Goal: Communication & Community: Share content

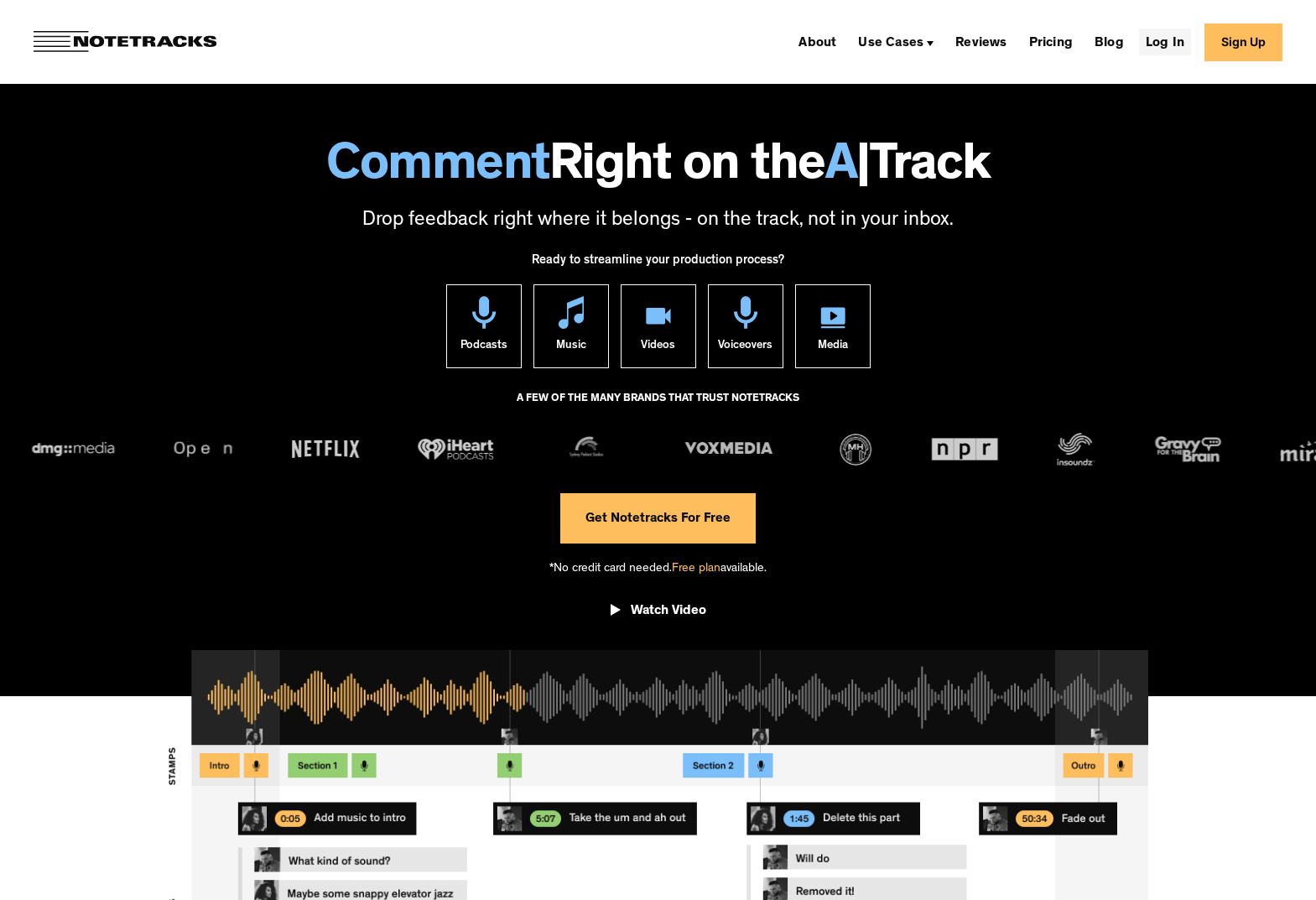
click at [1161, 40] on link "Log In" at bounding box center [1165, 42] width 52 height 27
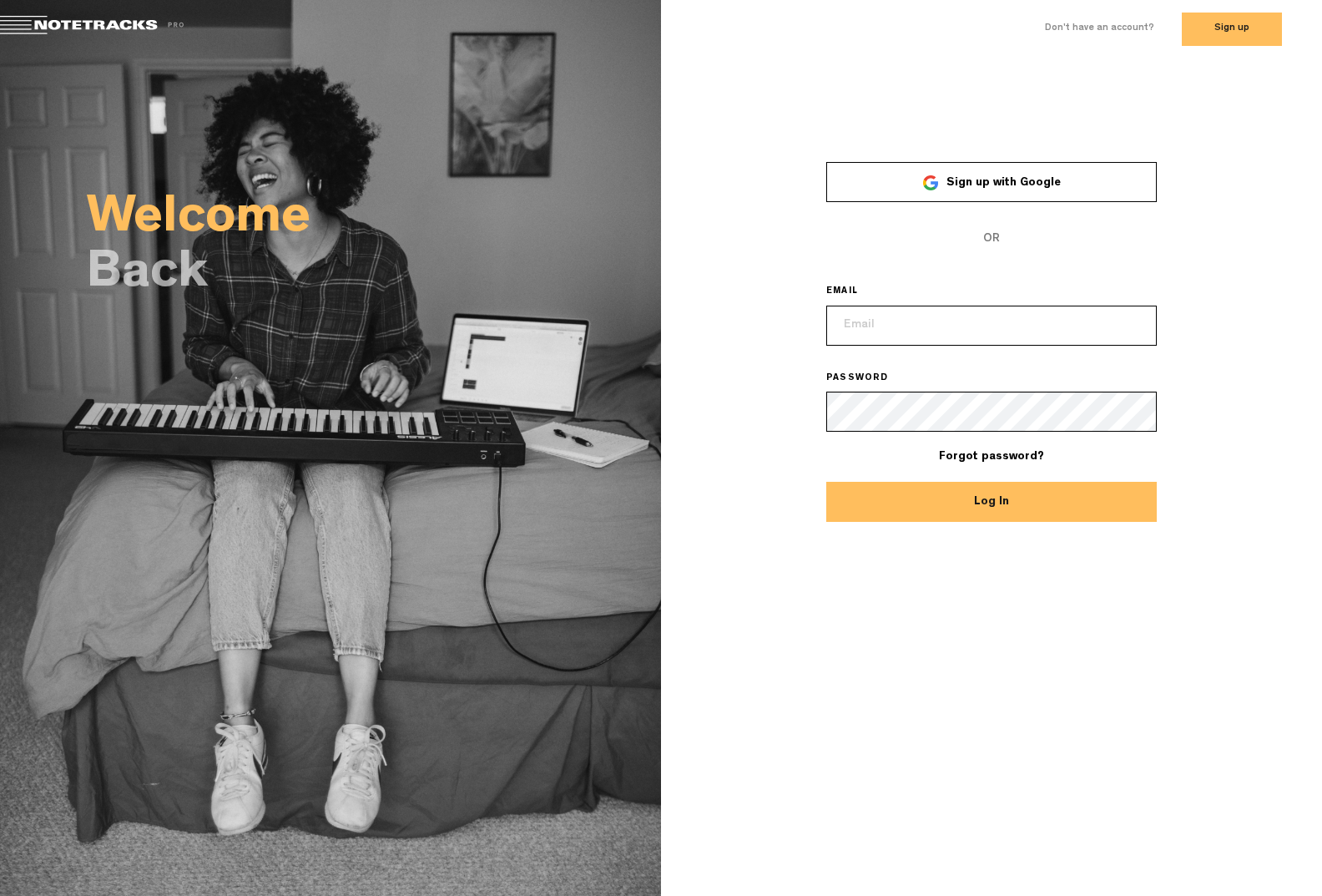
click at [903, 325] on input "email" at bounding box center [992, 325] width 331 height 40
type input "elizabeth@lowerstreet.co"
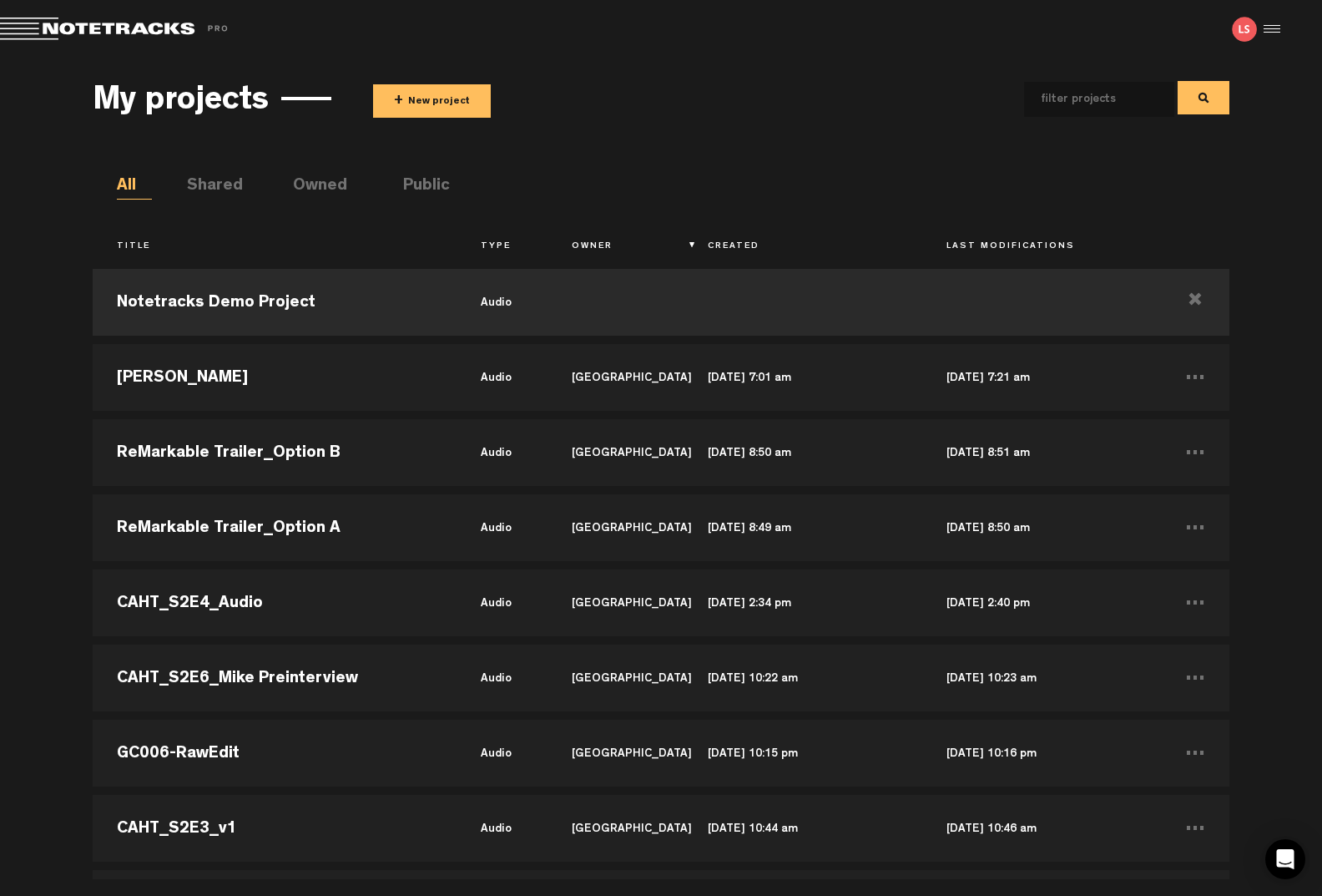
click at [419, 98] on button "+ New project" at bounding box center [432, 101] width 118 height 33
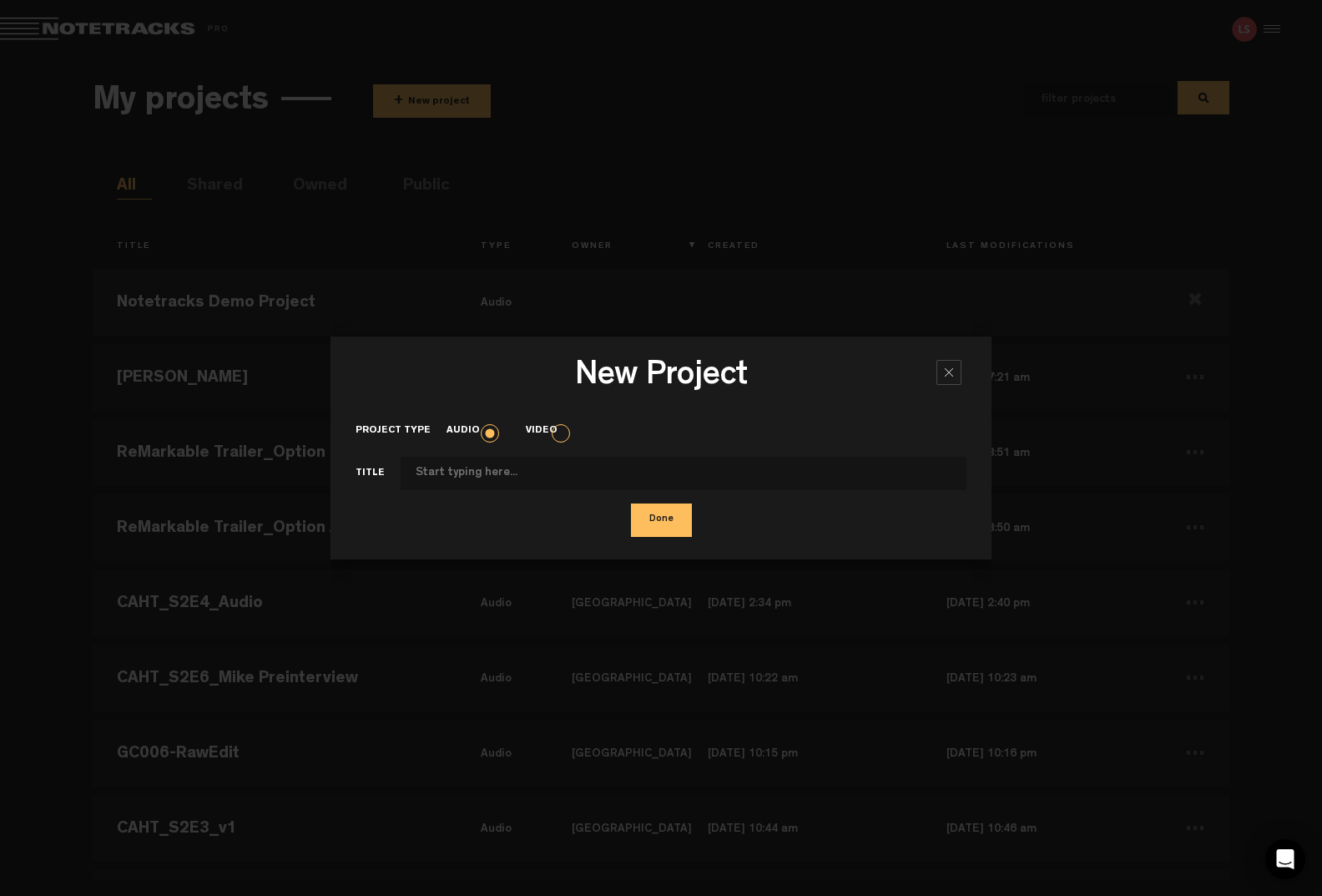
click at [443, 466] on input "Project type" at bounding box center [683, 473] width 566 height 33
type input "DTD - Kofi Asante"
click at [651, 528] on button "Done" at bounding box center [661, 519] width 61 height 33
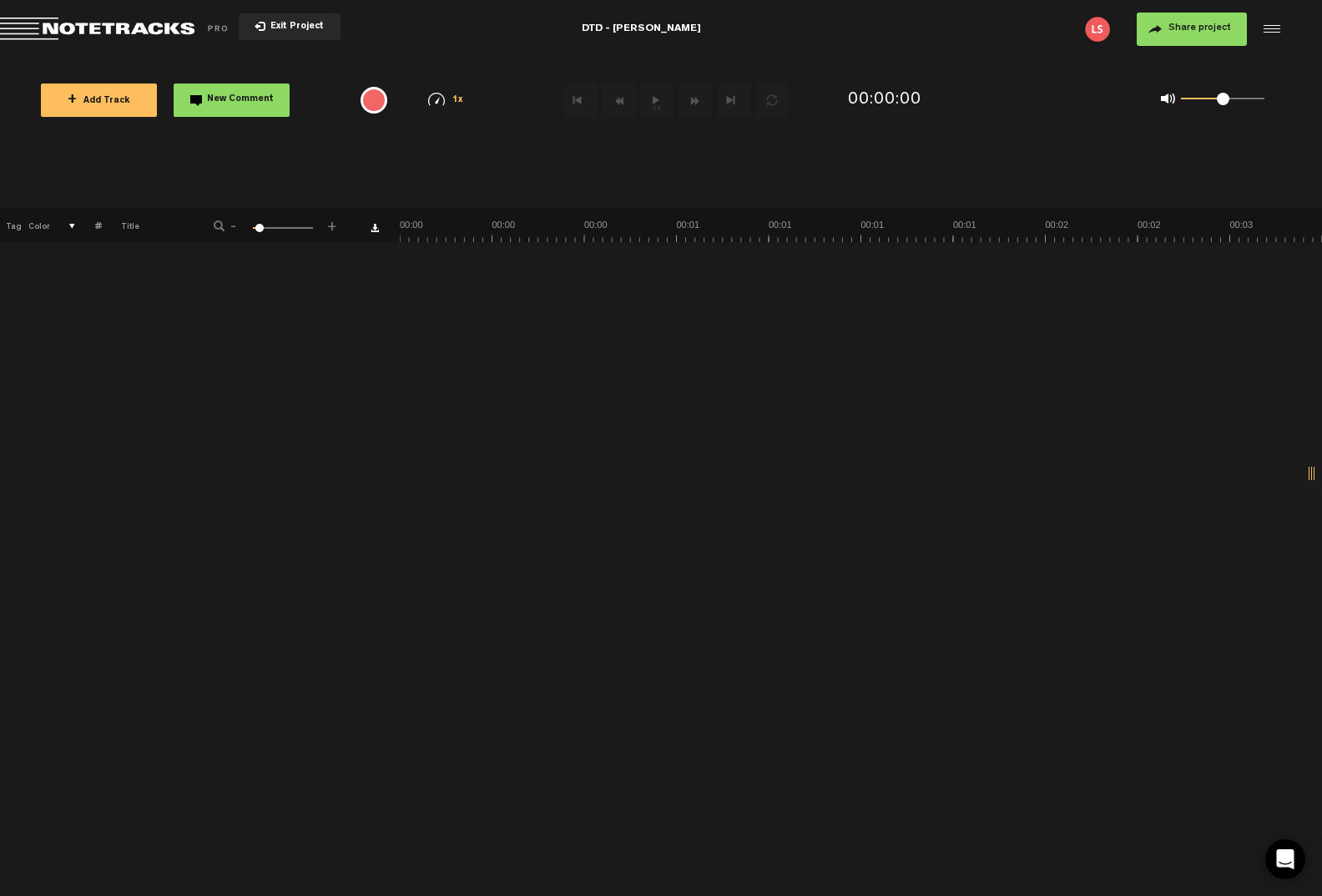
click at [115, 107] on button "+ Add Track" at bounding box center [99, 100] width 116 height 33
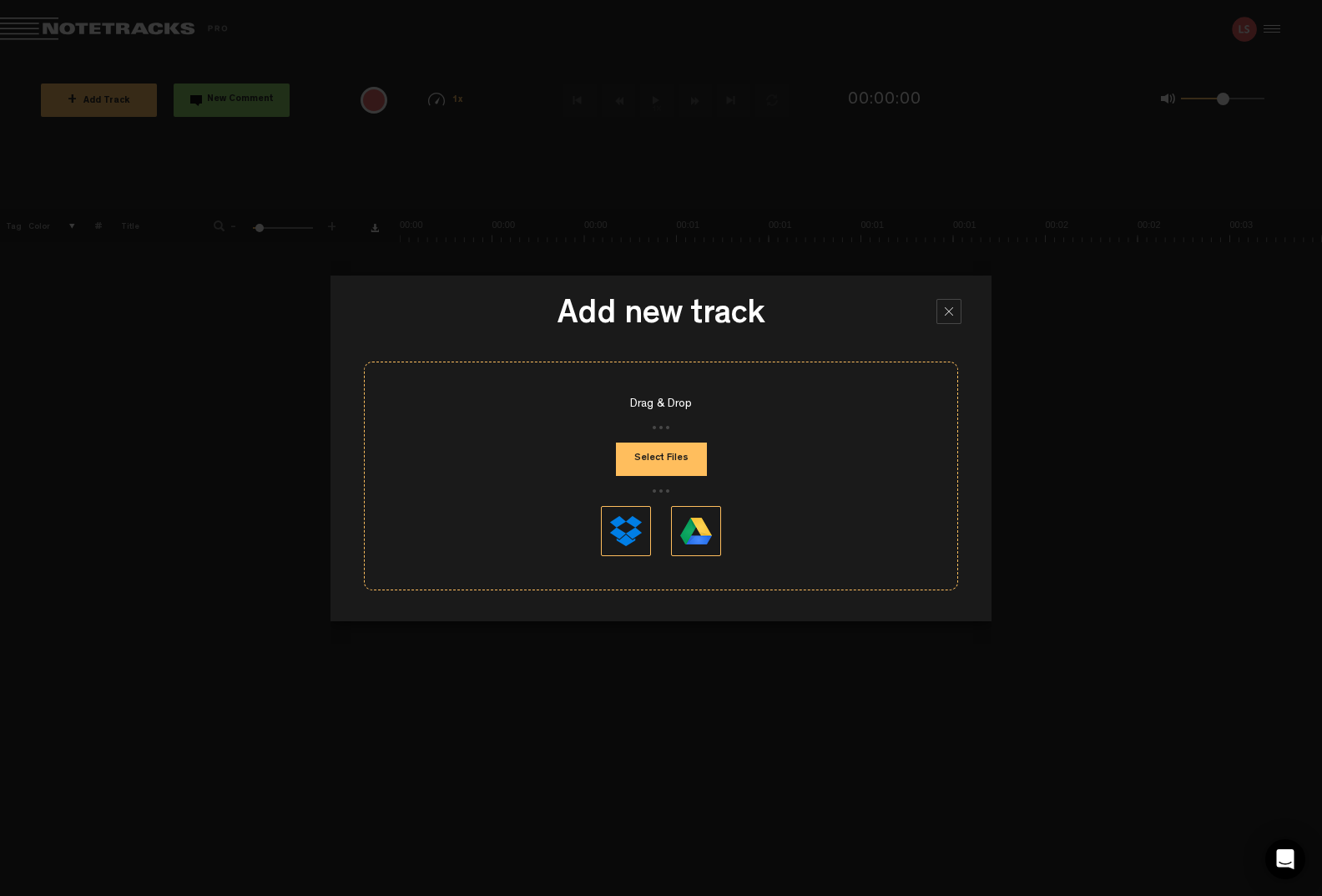
click at [638, 463] on button "Select Files" at bounding box center [662, 458] width 91 height 33
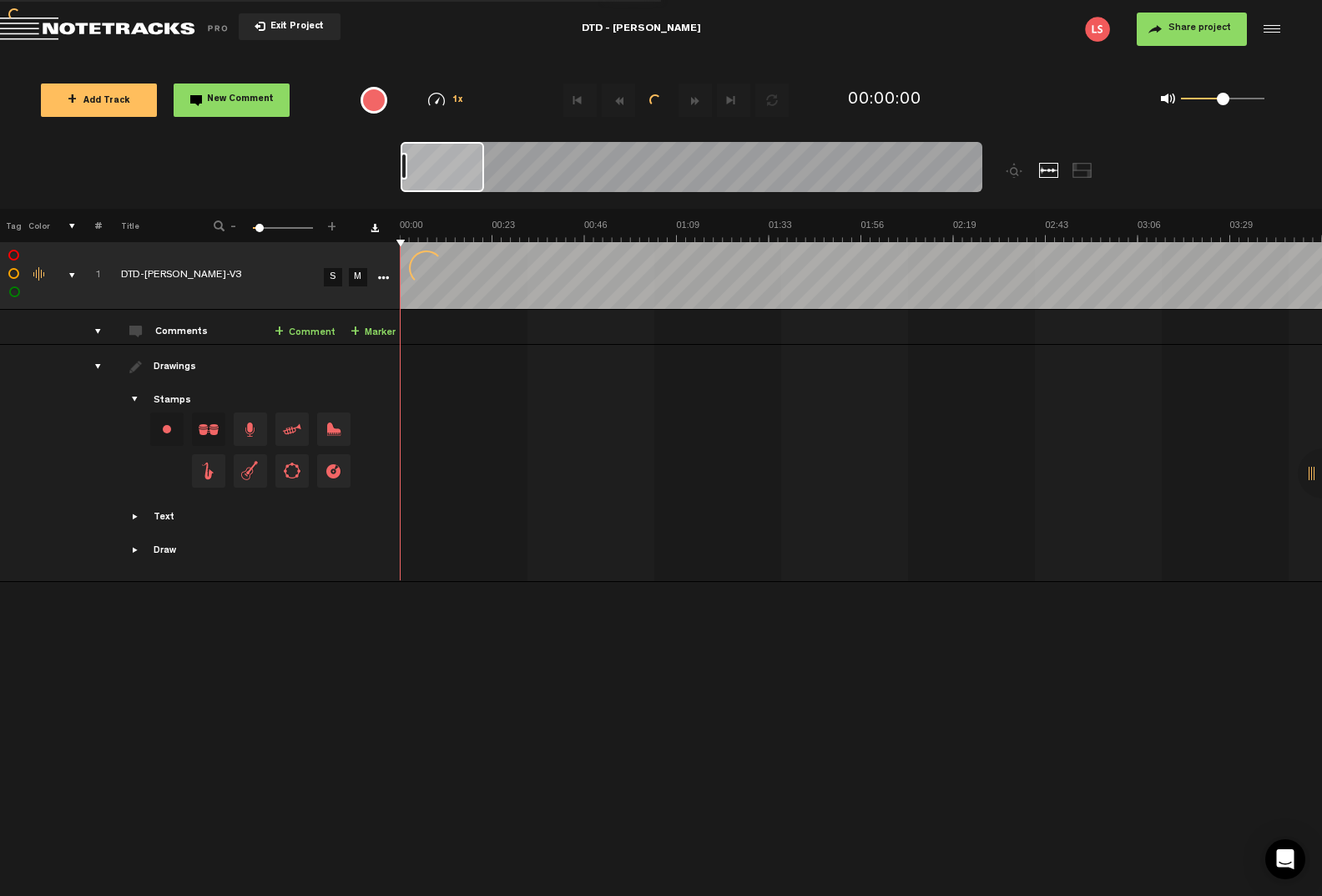
click at [215, 280] on div "Click to edit the title" at bounding box center [229, 277] width 217 height 17
click at [218, 275] on input "DTD-Kofi Asante-V3" at bounding box center [220, 275] width 198 height 50
drag, startPoint x: 237, startPoint y: 276, endPoint x: 221, endPoint y: 278, distance: 16.1
click at [221, 278] on input "DTD-Kofi Asante-V3" at bounding box center [220, 275] width 198 height 50
type input "DTD-Kofi Asante"
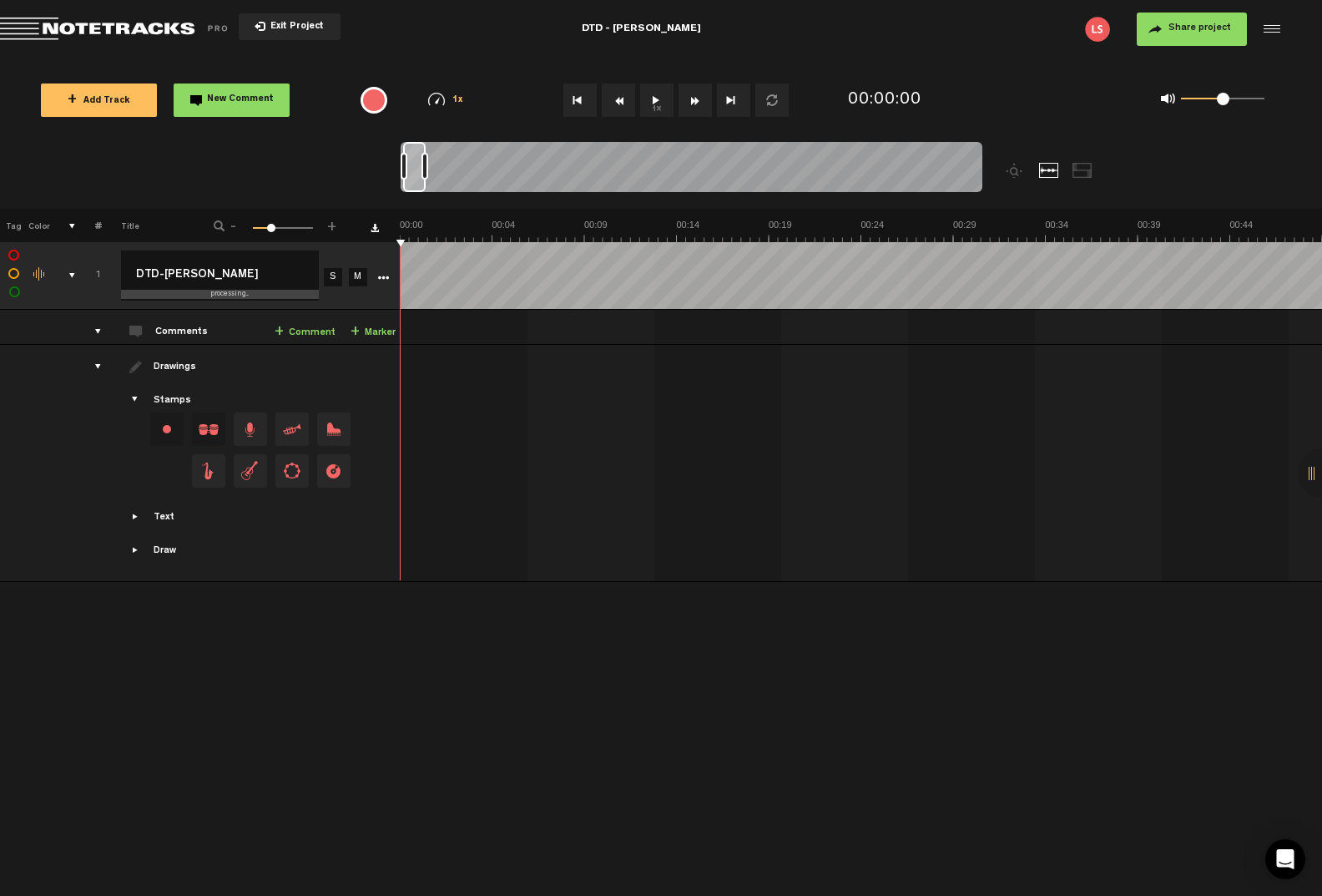
click at [562, 344] on td at bounding box center [862, 462] width 923 height 237
click at [1177, 34] on button "Share project" at bounding box center [1192, 29] width 110 height 33
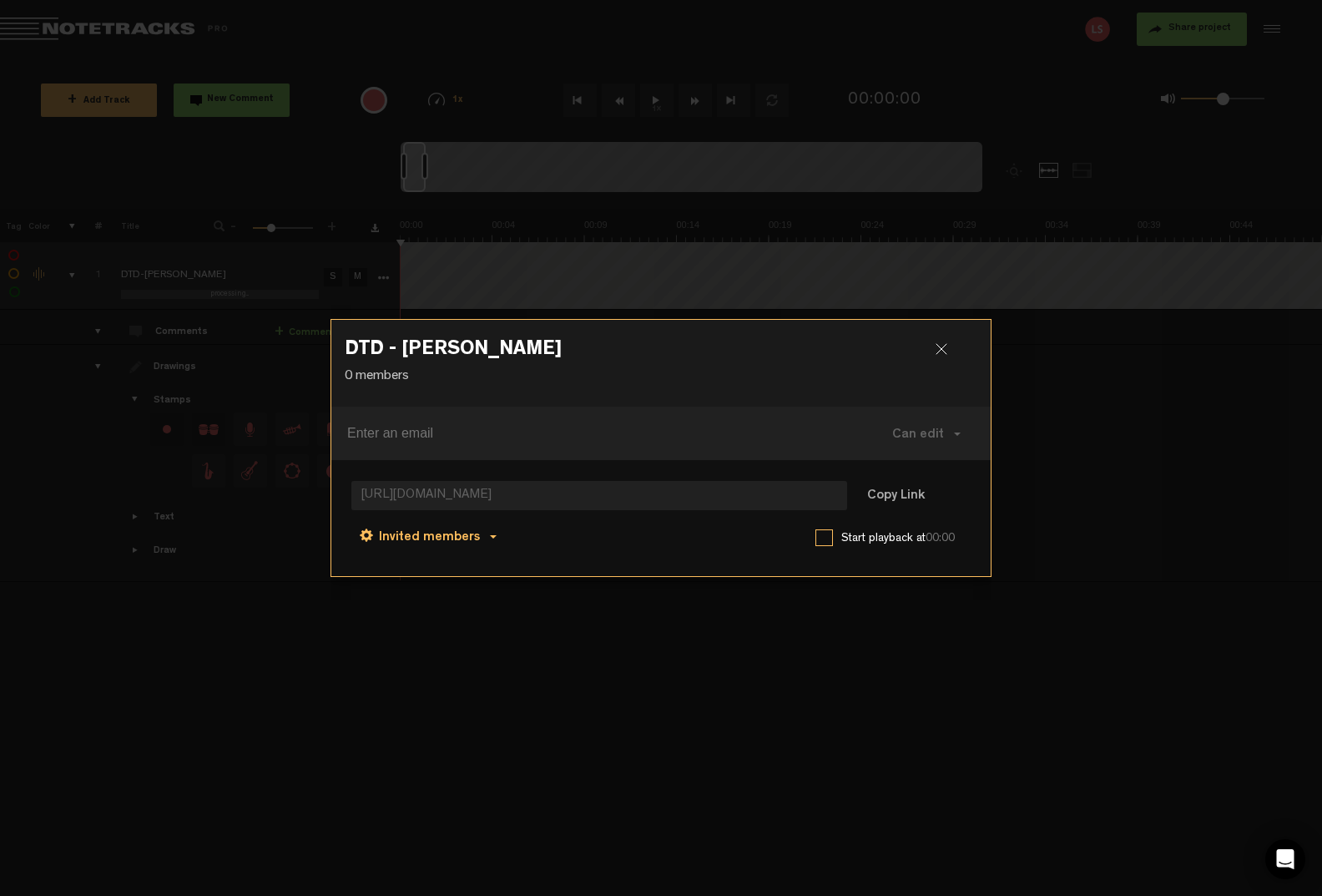
click at [489, 539] on button "Invited members" at bounding box center [427, 536] width 153 height 40
click at [426, 536] on link "Anyone" at bounding box center [430, 538] width 126 height 24
click at [545, 538] on button "Can comment" at bounding box center [511, 536] width 119 height 40
click at [550, 570] on link "Can comment" at bounding box center [523, 575] width 112 height 24
click at [908, 494] on button "Copy Link" at bounding box center [896, 497] width 91 height 33
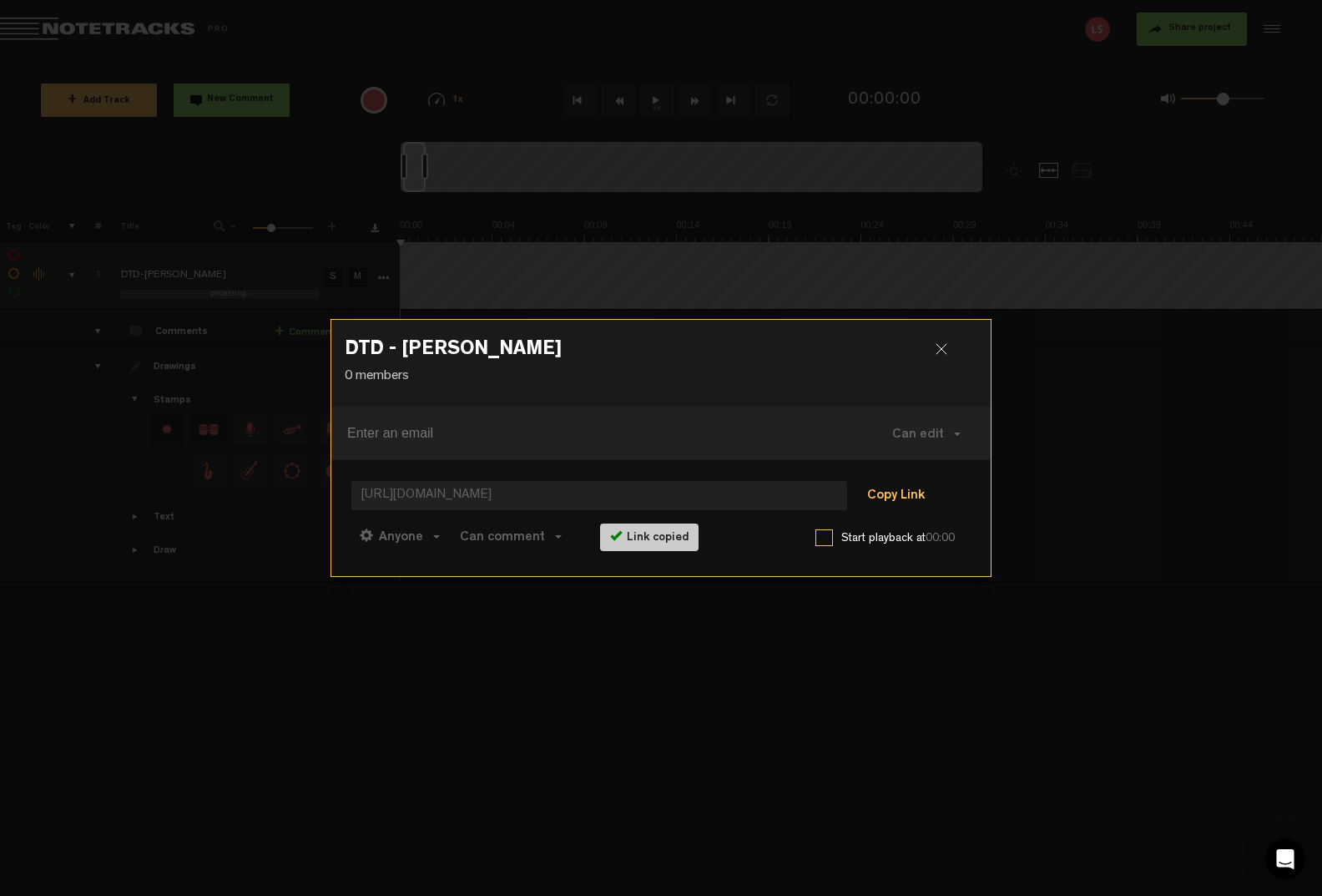
click at [908, 494] on button "Copy Link" at bounding box center [896, 497] width 91 height 33
click at [948, 352] on div at bounding box center [948, 356] width 25 height 25
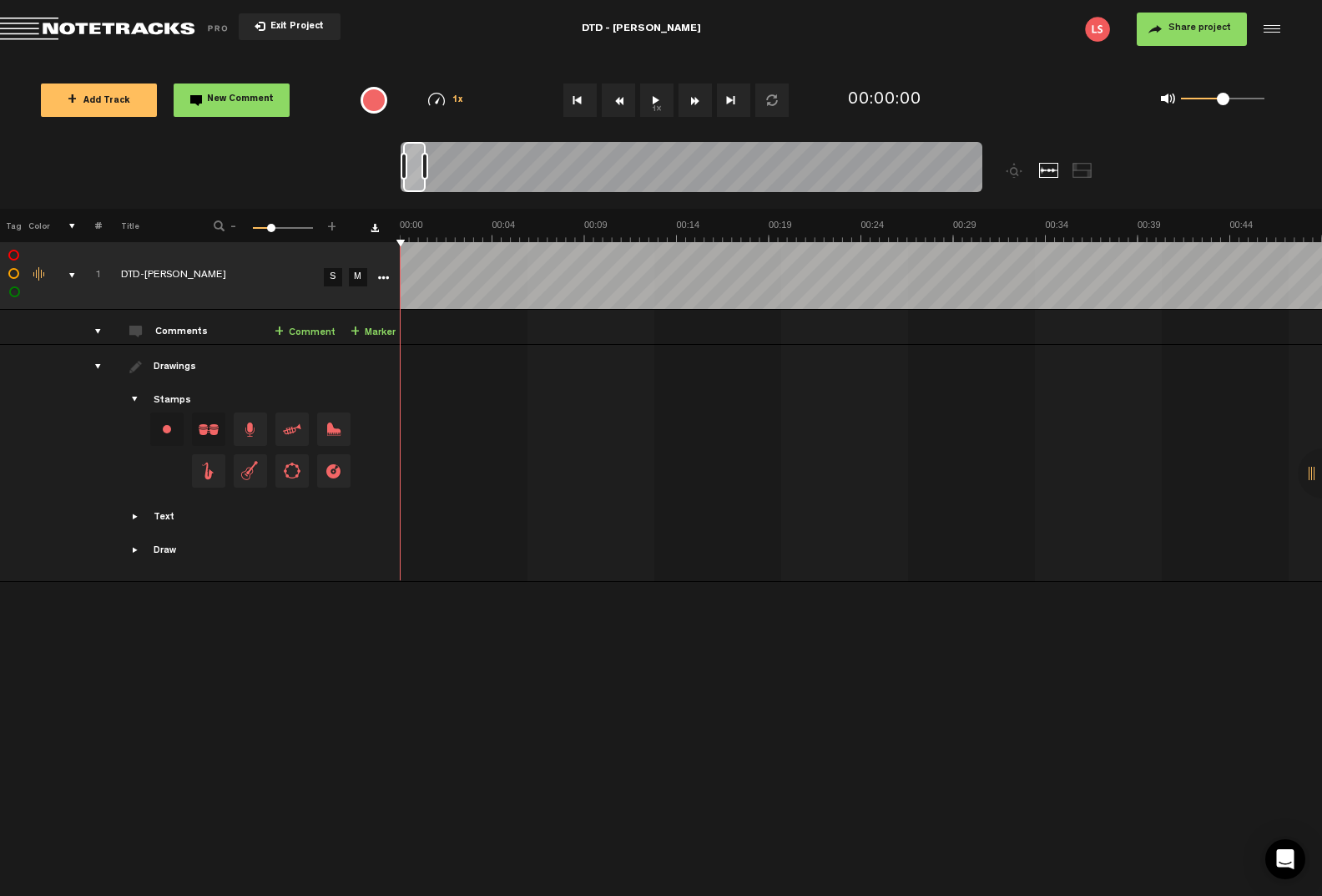
click at [1156, 37] on button "Share project" at bounding box center [1192, 29] width 110 height 33
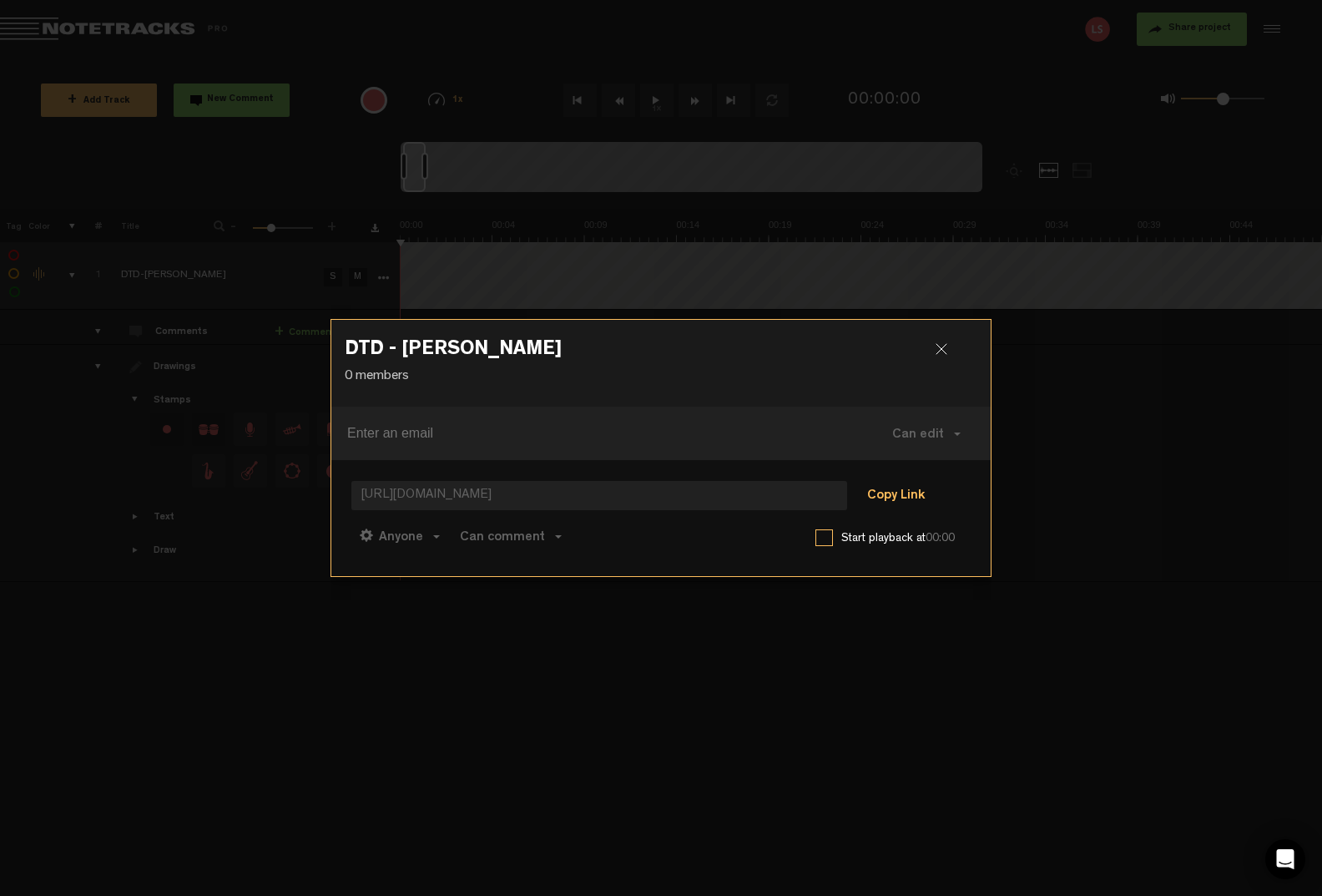
click at [908, 495] on button "Copy Link" at bounding box center [896, 497] width 91 height 33
click at [906, 495] on button "Copy Link" at bounding box center [896, 497] width 91 height 33
click at [784, 682] on div "DTD - Kofi Asante 0 members Can edit Can edit Can comment Can view https://app.…" at bounding box center [661, 448] width 661 height 896
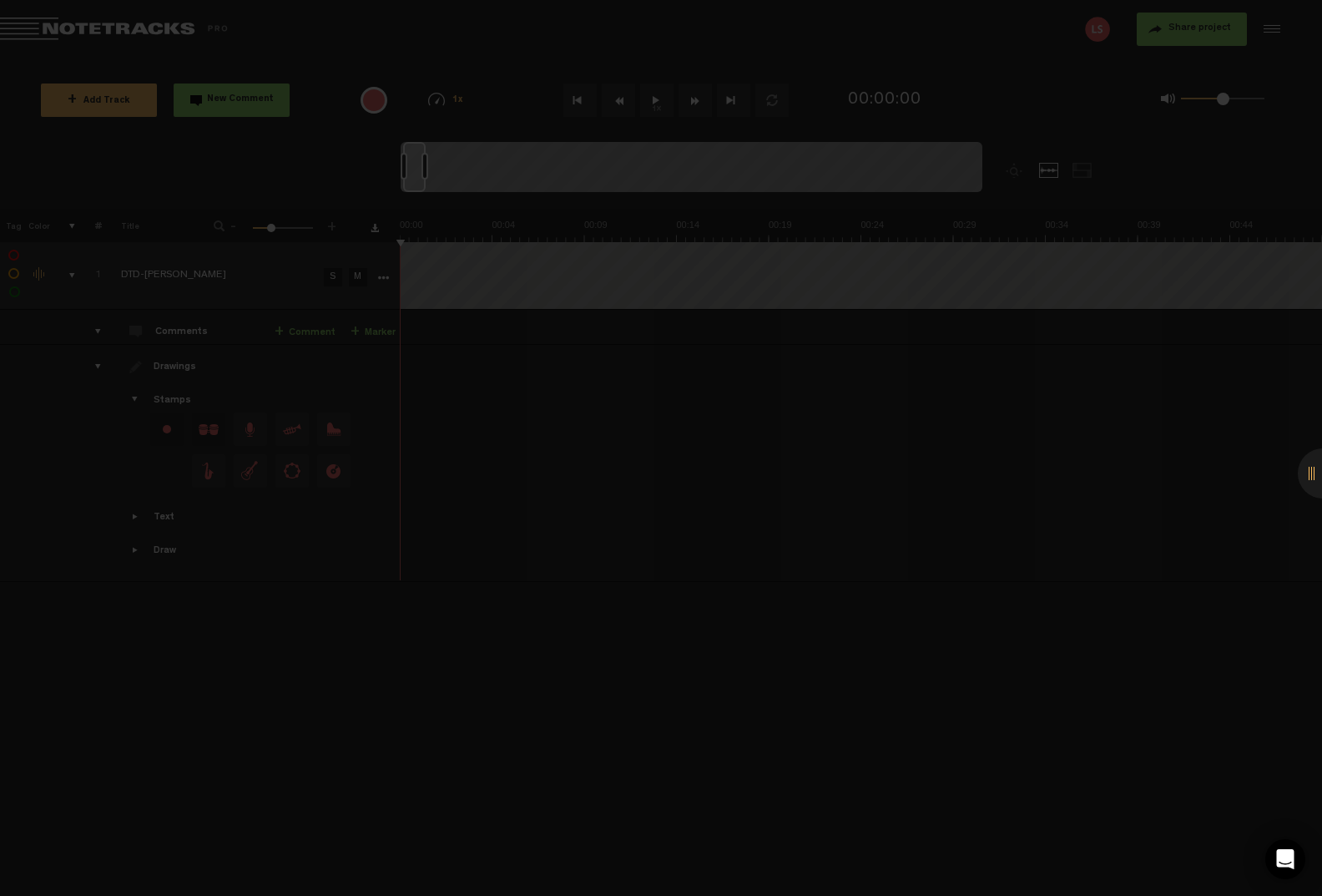
click at [784, 682] on div "DTD - Kofi Asante 0 members Can edit Can edit Can comment Can view https://app.…" at bounding box center [661, 448] width 661 height 896
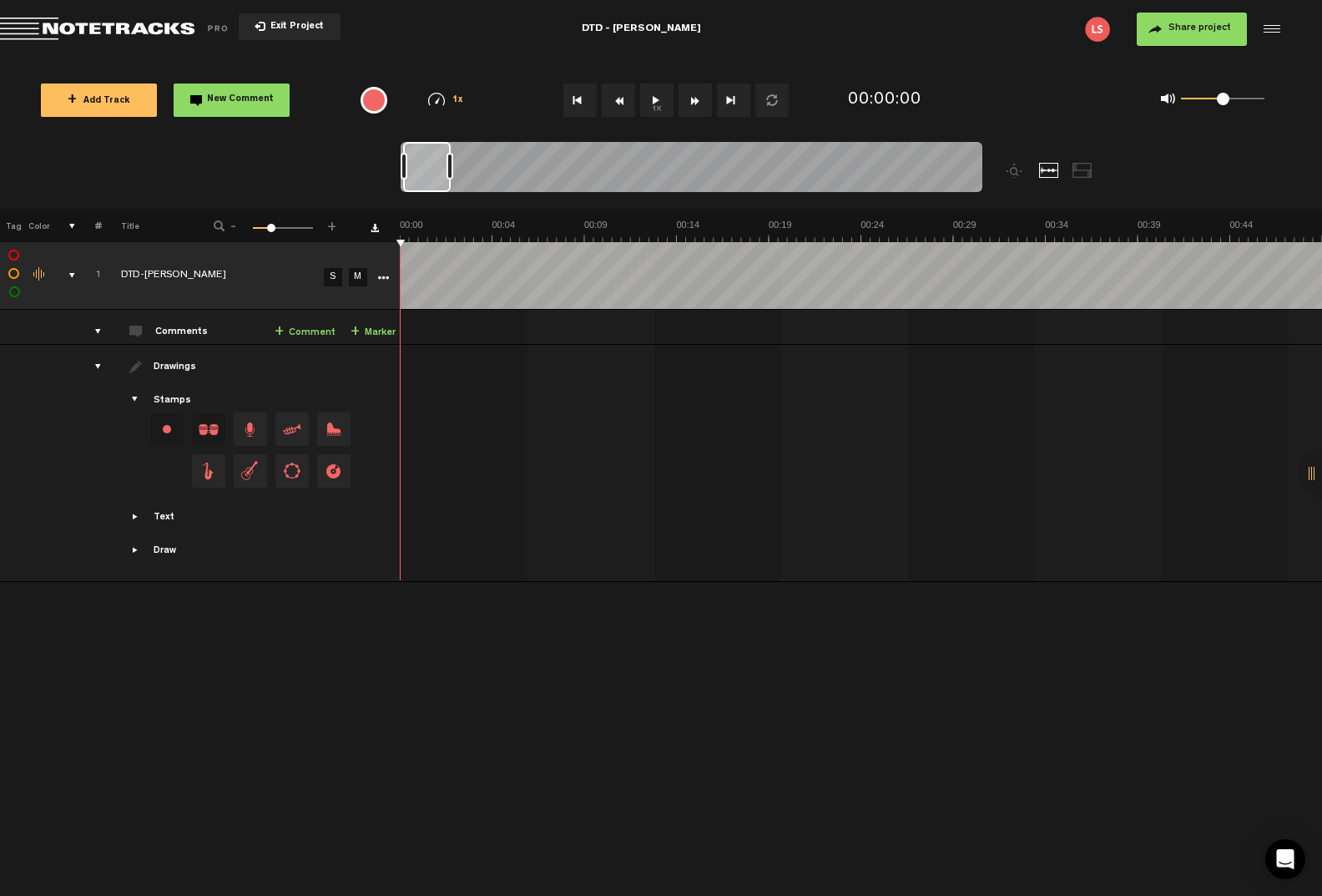
drag, startPoint x: 425, startPoint y: 169, endPoint x: 451, endPoint y: 168, distance: 26.0
click at [451, 168] on div at bounding box center [449, 166] width 7 height 27
drag, startPoint x: 440, startPoint y: 173, endPoint x: 1105, endPoint y: 215, distance: 666.3
click at [1027, 182] on div at bounding box center [764, 175] width 727 height 67
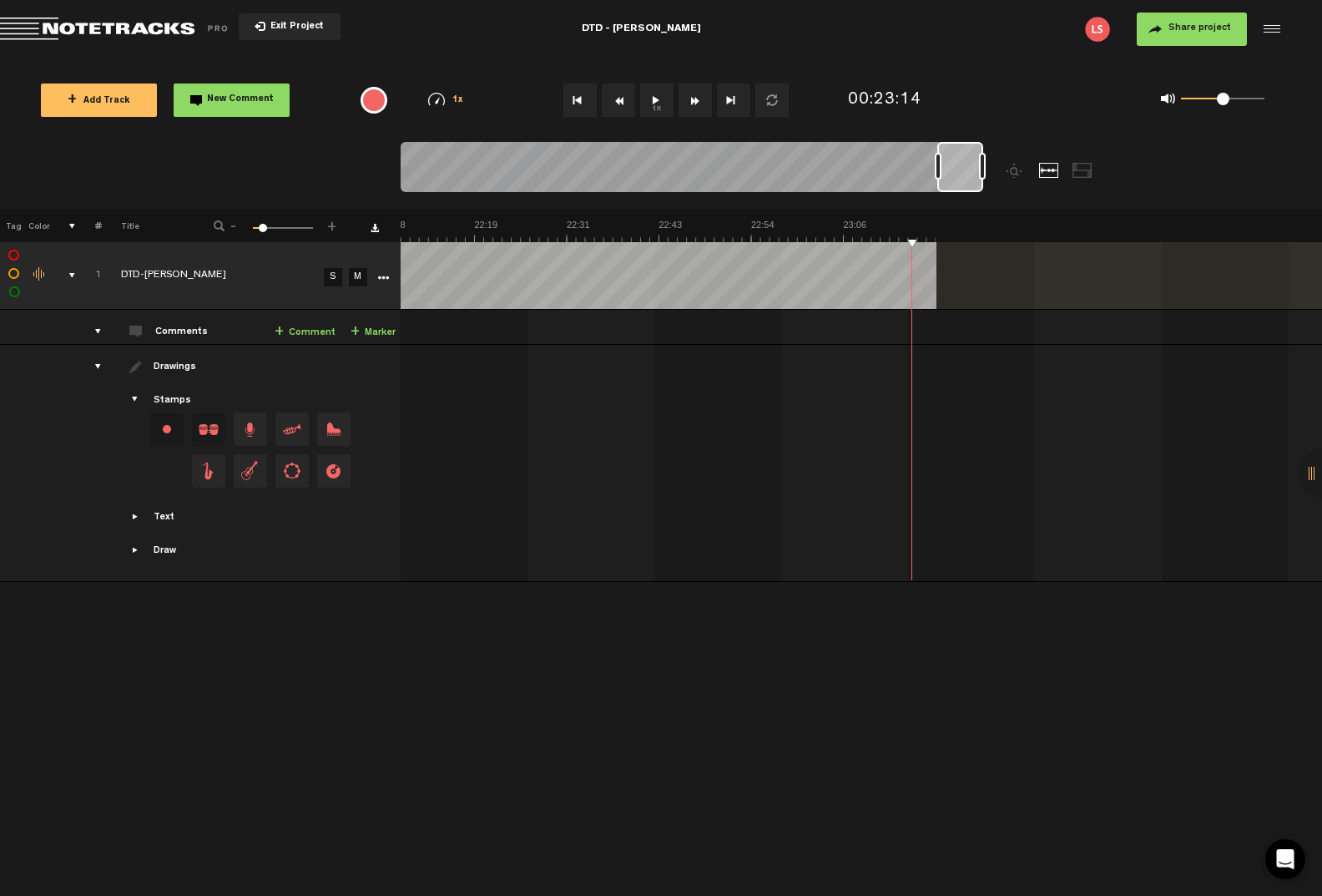
click at [1281, 283] on audio-loader at bounding box center [862, 275] width 923 height 67
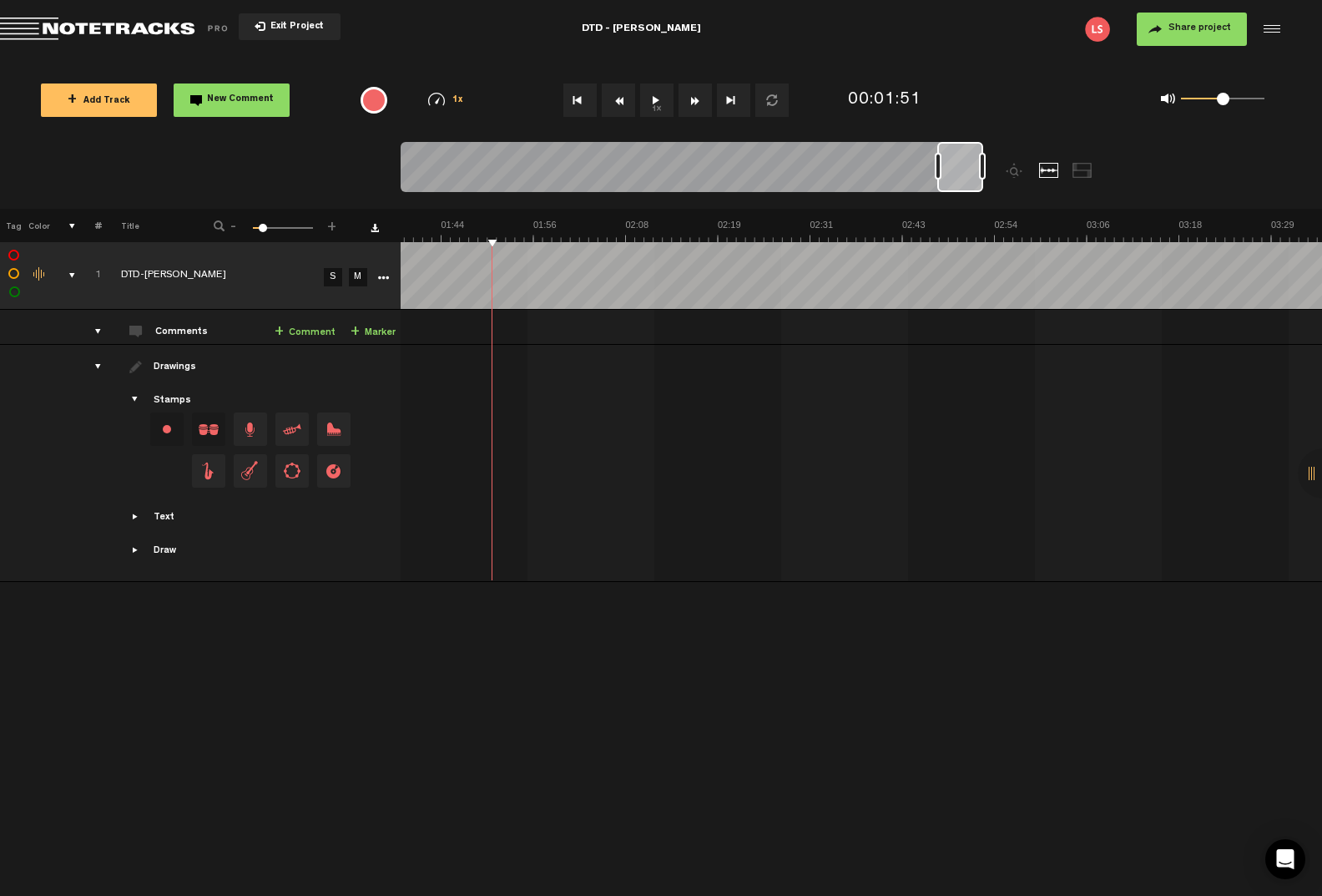
scroll to position [0, 1157]
click at [1321, 276] on html "Version: 1.1.20-prod, Build 1257, Hash: g376cf1d, Branch: master X Your screen …" at bounding box center [661, 448] width 1322 height 896
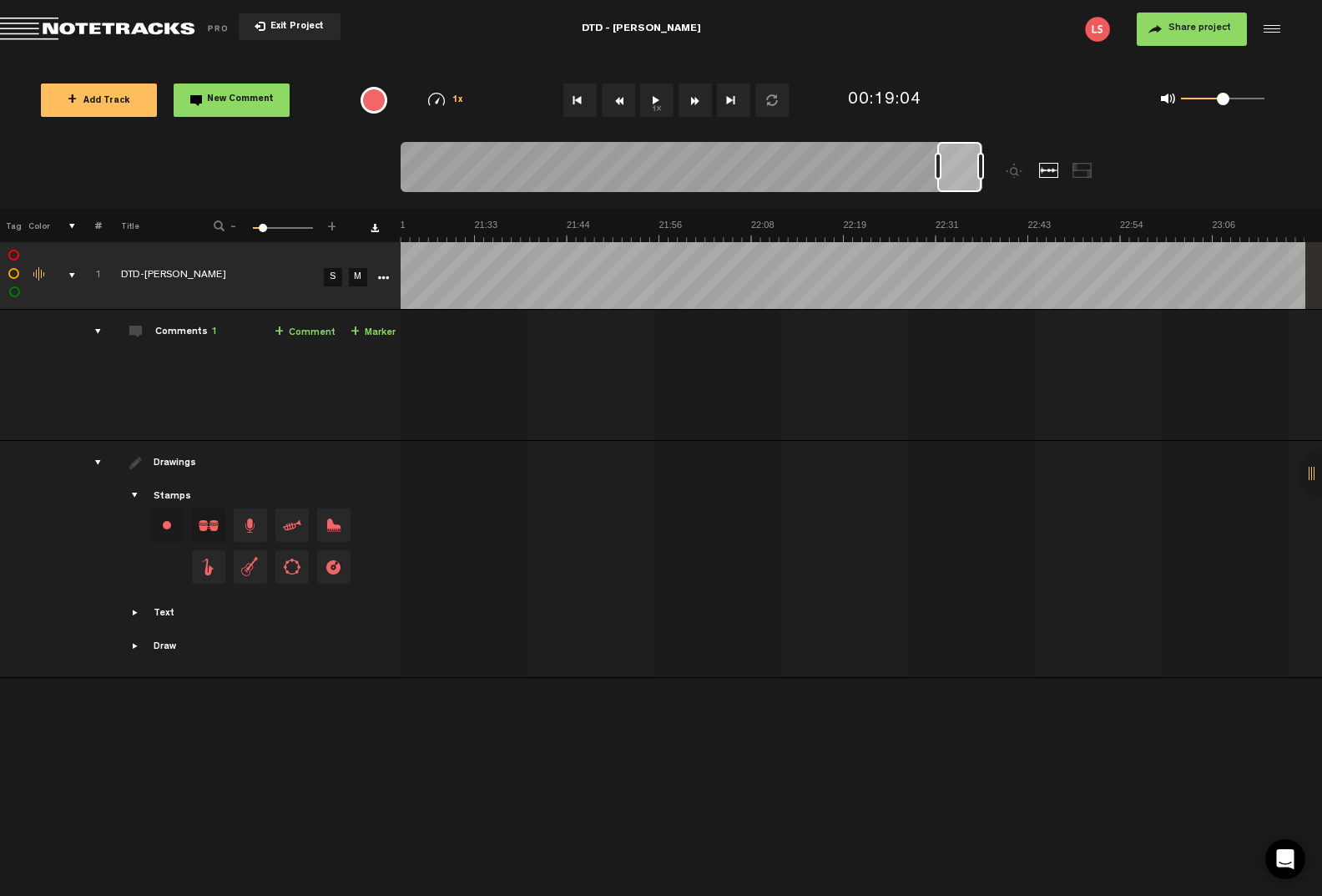
scroll to position [0, 10178]
click at [969, 159] on div at bounding box center [960, 166] width 45 height 50
click at [1265, 275] on audio-loader at bounding box center [862, 275] width 923 height 67
